Goal: Task Accomplishment & Management: Manage account settings

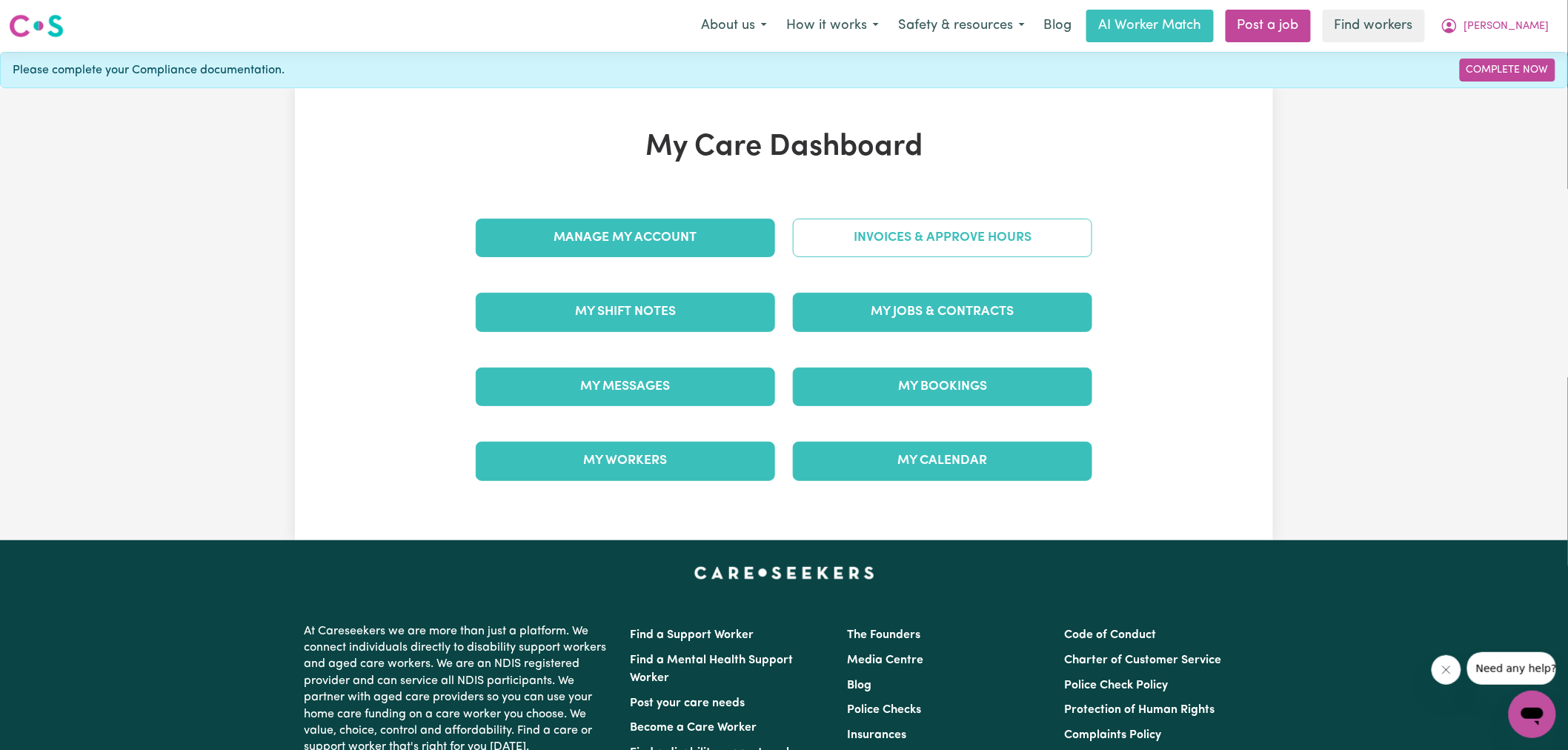
click at [871, 226] on link "Invoices & Approve Hours" at bounding box center [943, 237] width 300 height 39
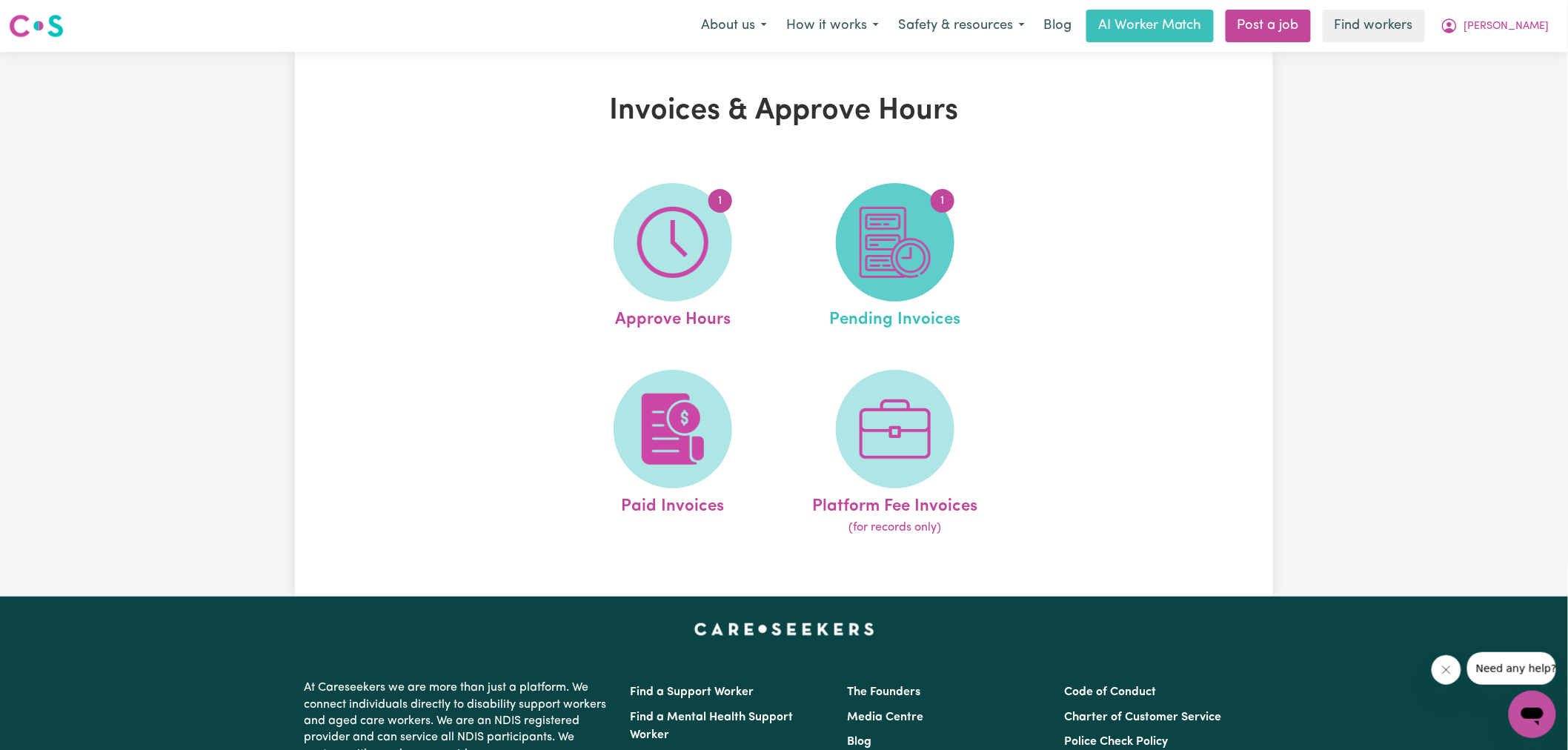
click at [897, 253] on img at bounding box center [895, 242] width 71 height 71
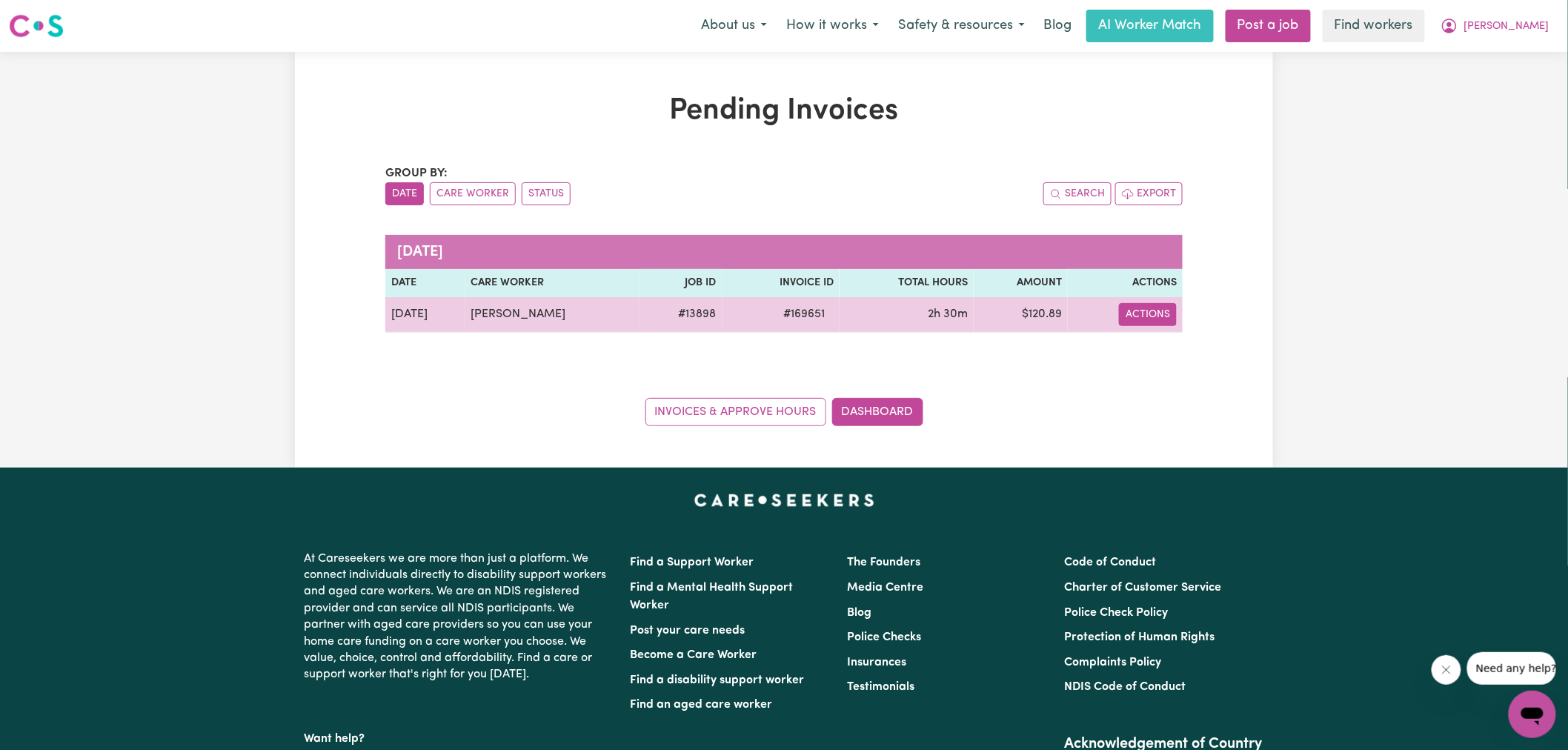
click at [1129, 319] on button "Actions" at bounding box center [1148, 314] width 58 height 23
click at [1171, 352] on link "Download Invoice" at bounding box center [1194, 349] width 136 height 30
click at [785, 323] on span "# 169651" at bounding box center [803, 314] width 59 height 18
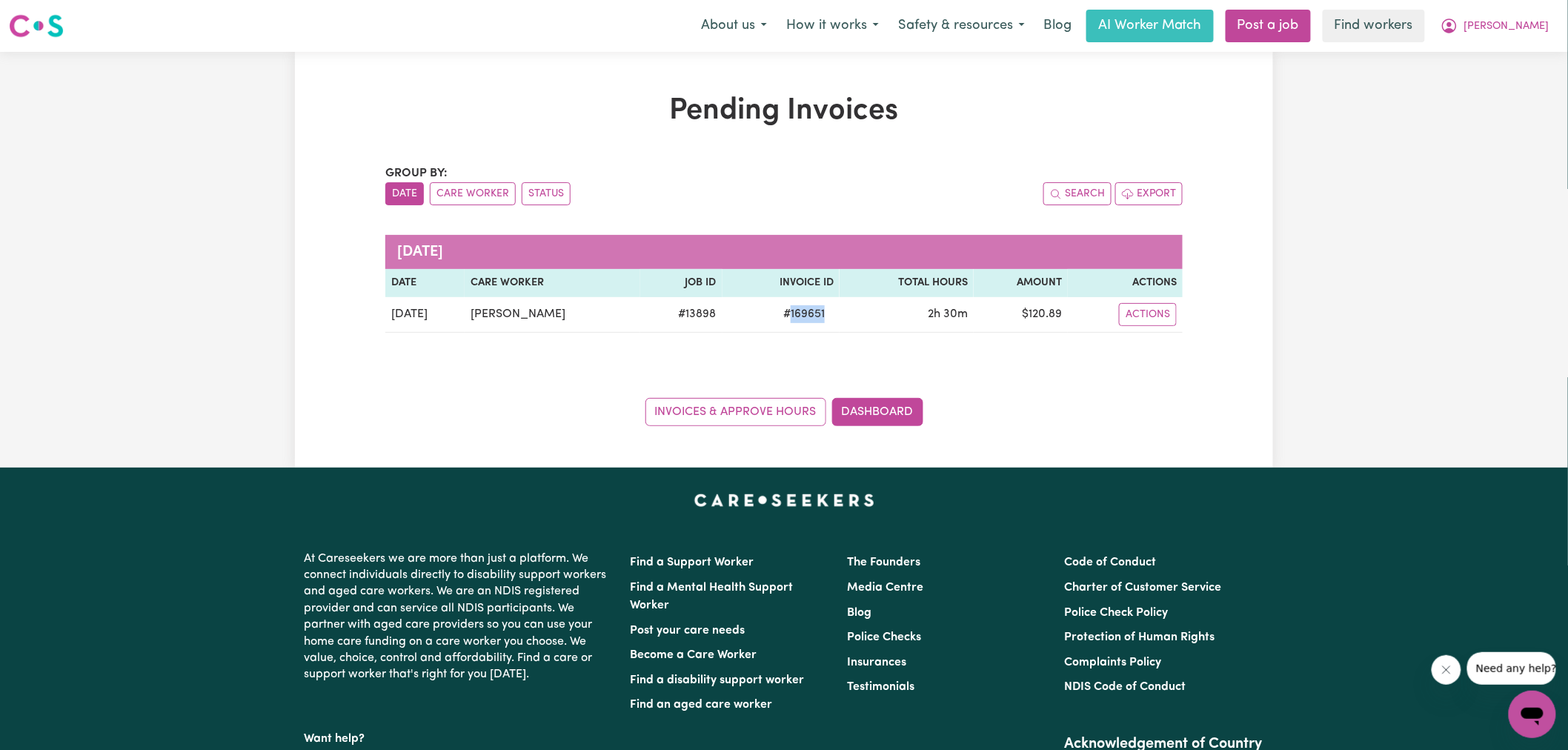
copy span "169651"
click at [1524, 10] on button "[PERSON_NAME]" at bounding box center [1495, 26] width 128 height 31
click at [1507, 85] on link "Logout" at bounding box center [1500, 85] width 117 height 28
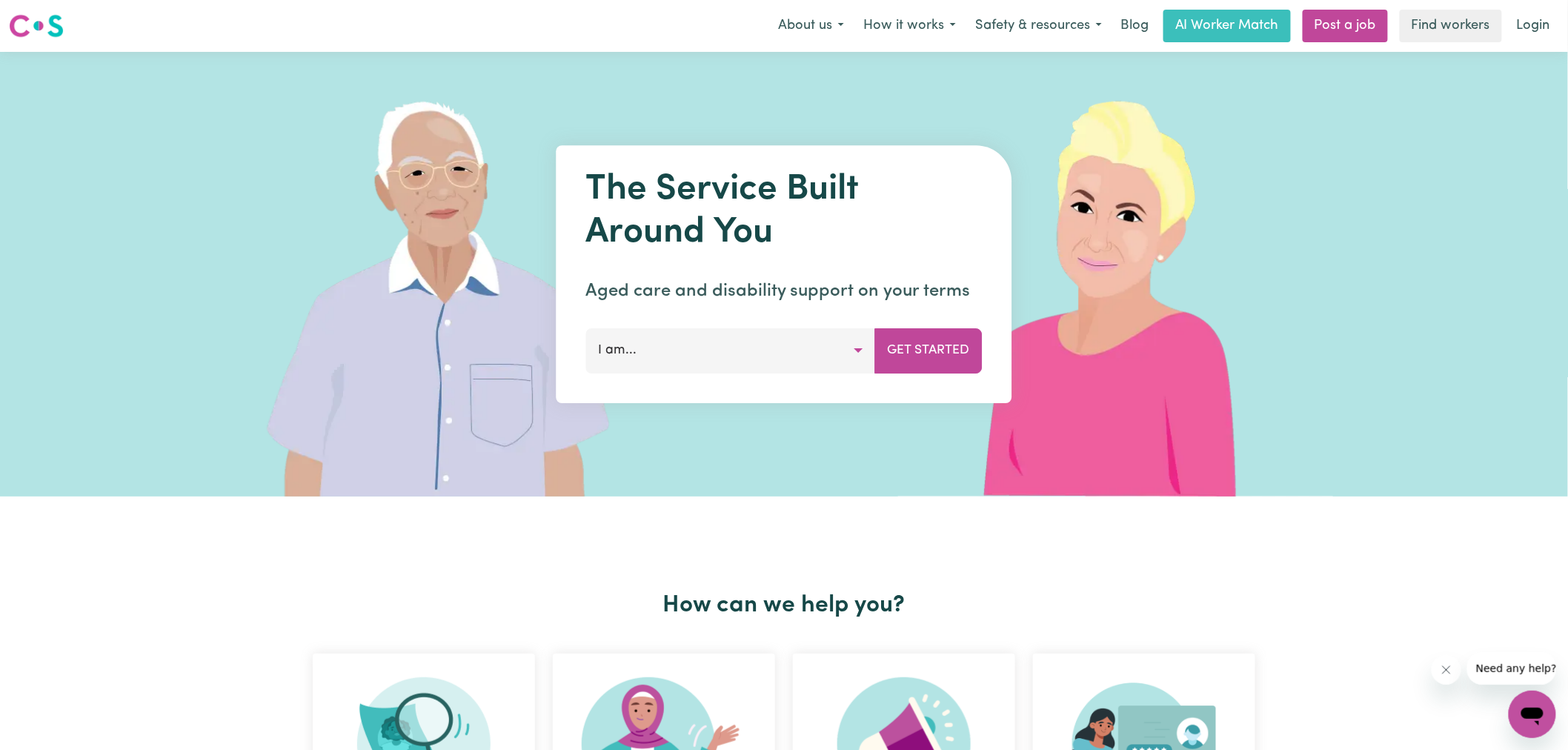
click at [1540, 19] on link "Login" at bounding box center [1534, 26] width 52 height 33
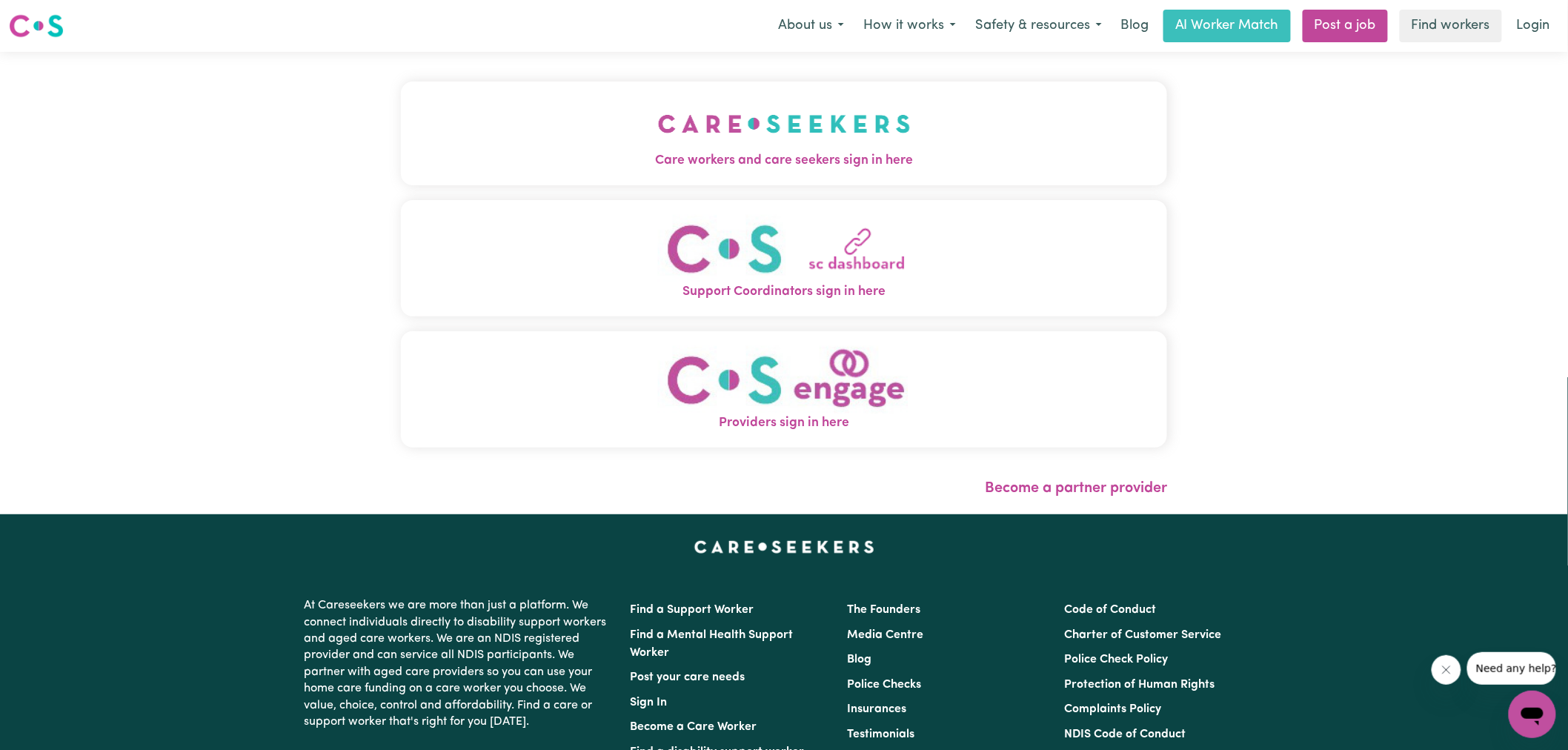
click at [813, 126] on img "Care workers and care seekers sign in here" at bounding box center [784, 124] width 253 height 55
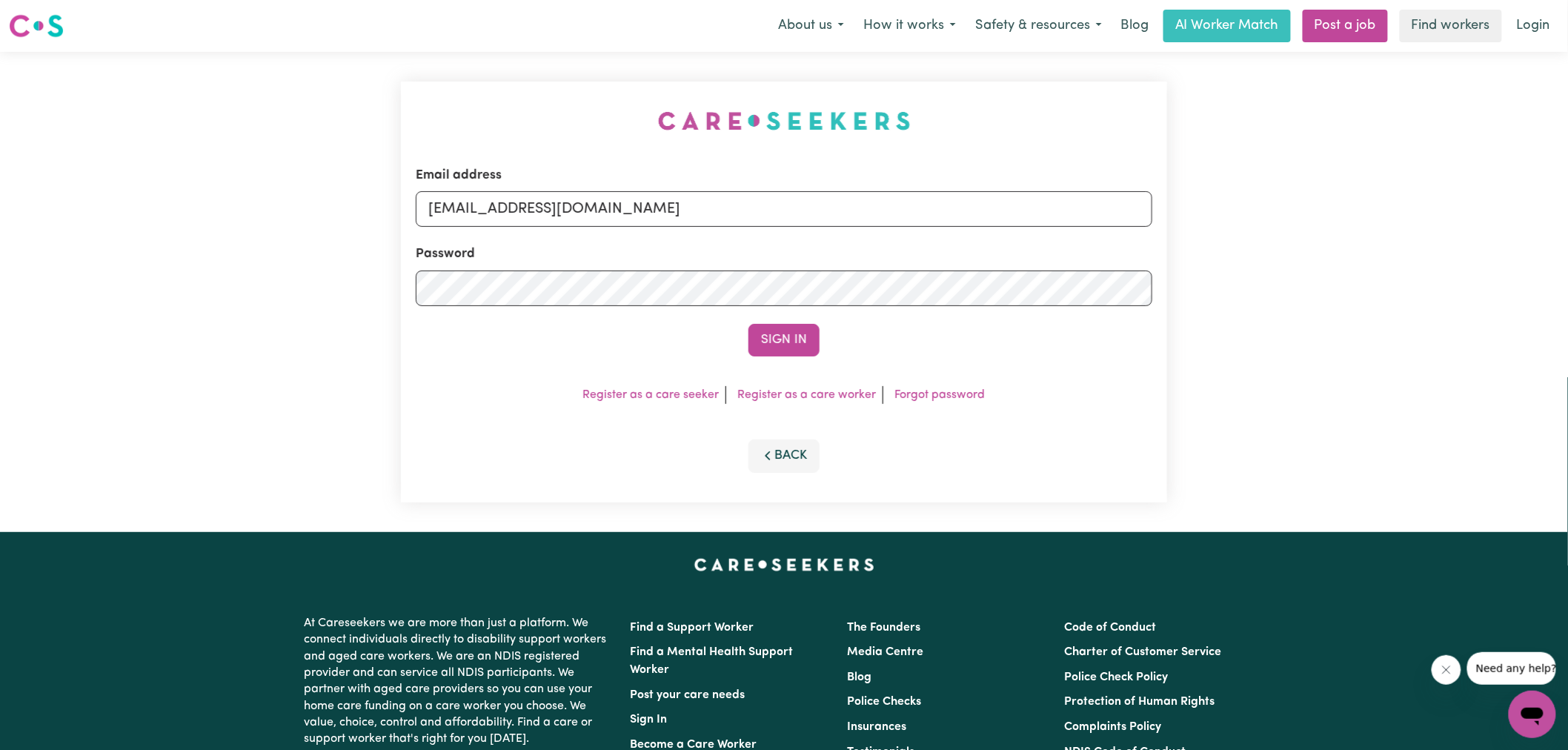
click at [462, 75] on div "Email address [EMAIL_ADDRESS][DOMAIN_NAME] Password Sign In Register as a care …" at bounding box center [784, 291] width 784 height 480
drag, startPoint x: 508, startPoint y: 208, endPoint x: 1411, endPoint y: 292, distance: 906.9
click at [1411, 292] on div "Email address [EMAIL_ADDRESS][DOMAIN_NAME] Password Sign In Register as a care …" at bounding box center [784, 291] width 1568 height 480
type input "superuser~[EMAIL_ADDRESS][DOMAIN_NAME]"
click at [784, 338] on button "Sign In" at bounding box center [784, 340] width 71 height 33
